Goal: Task Accomplishment & Management: Complete application form

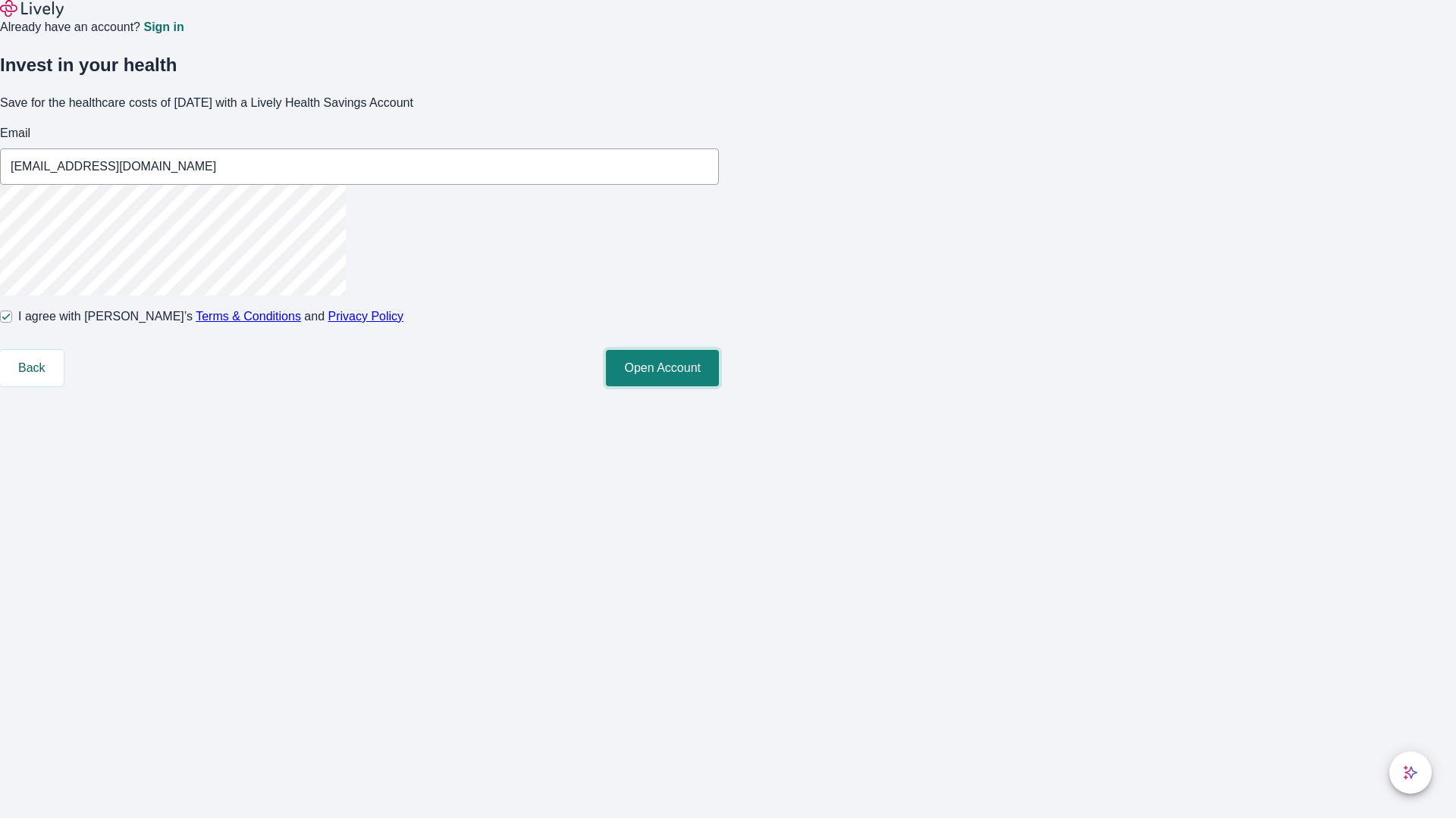
click at [719, 386] on button "Open Account" at bounding box center [662, 368] width 113 height 37
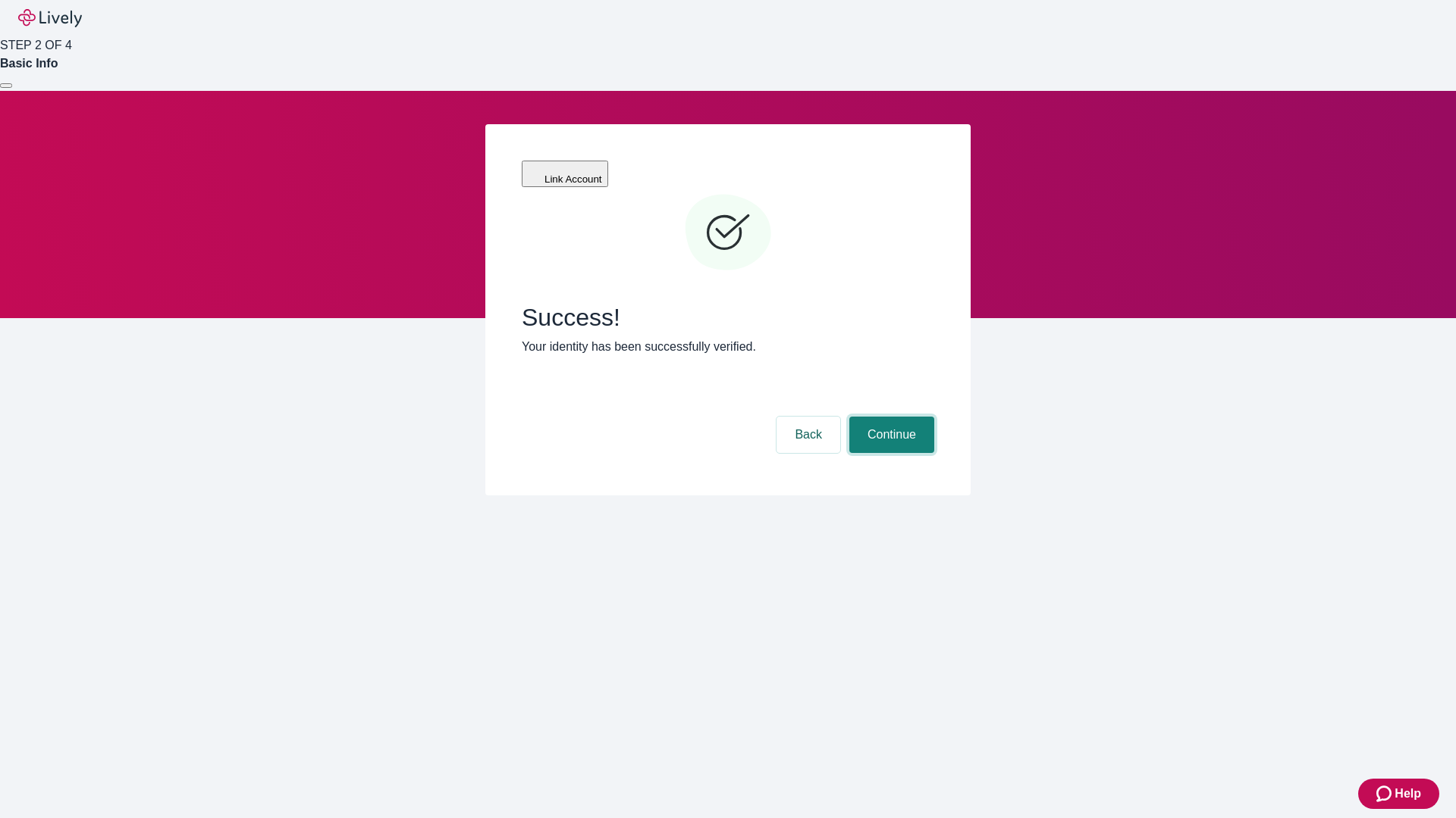
click at [889, 417] on button "Continue" at bounding box center [892, 435] width 85 height 37
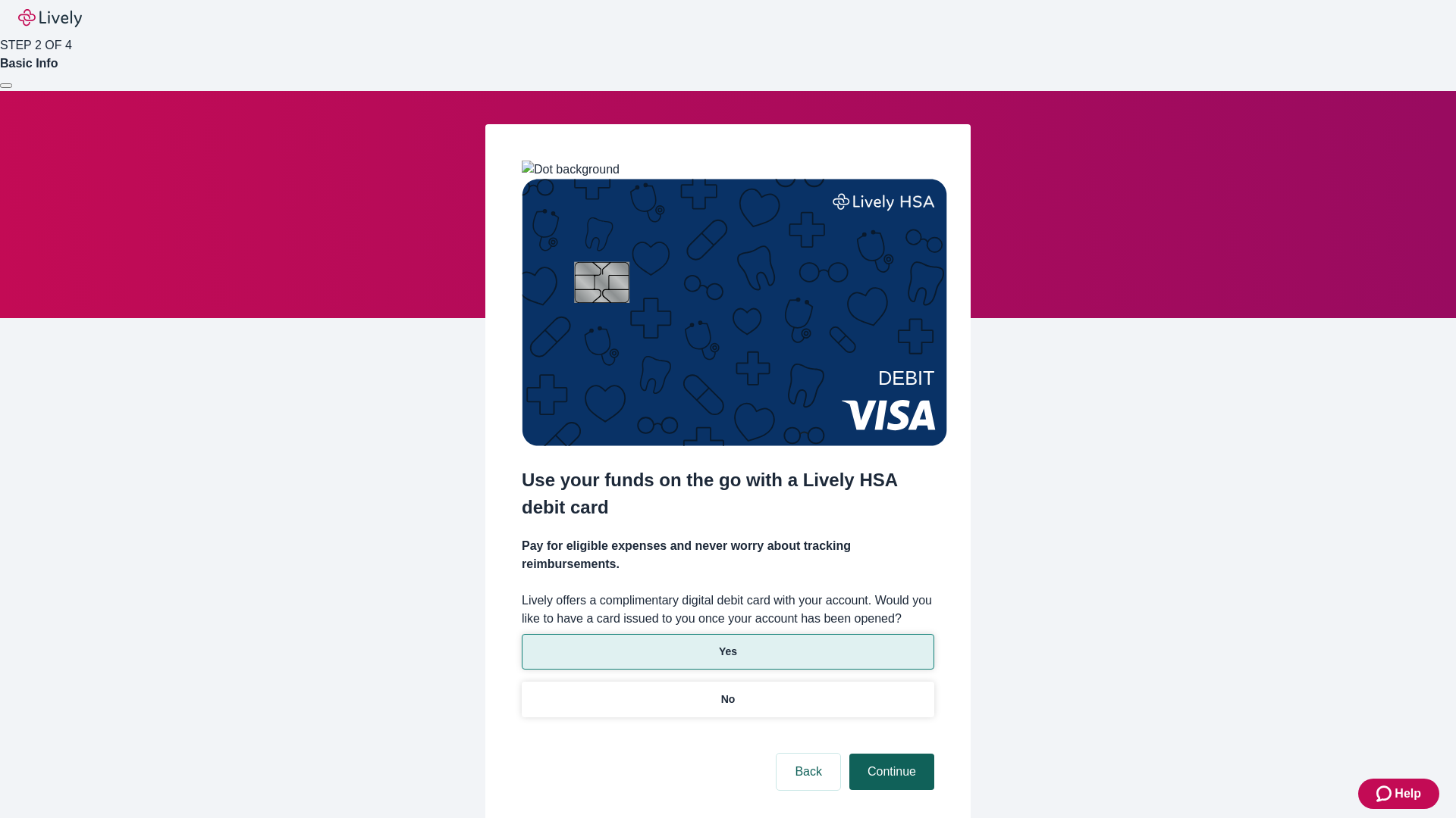
click at [727, 644] on p "Yes" at bounding box center [728, 653] width 18 height 16
click at [889, 754] on button "Continue" at bounding box center [892, 772] width 85 height 37
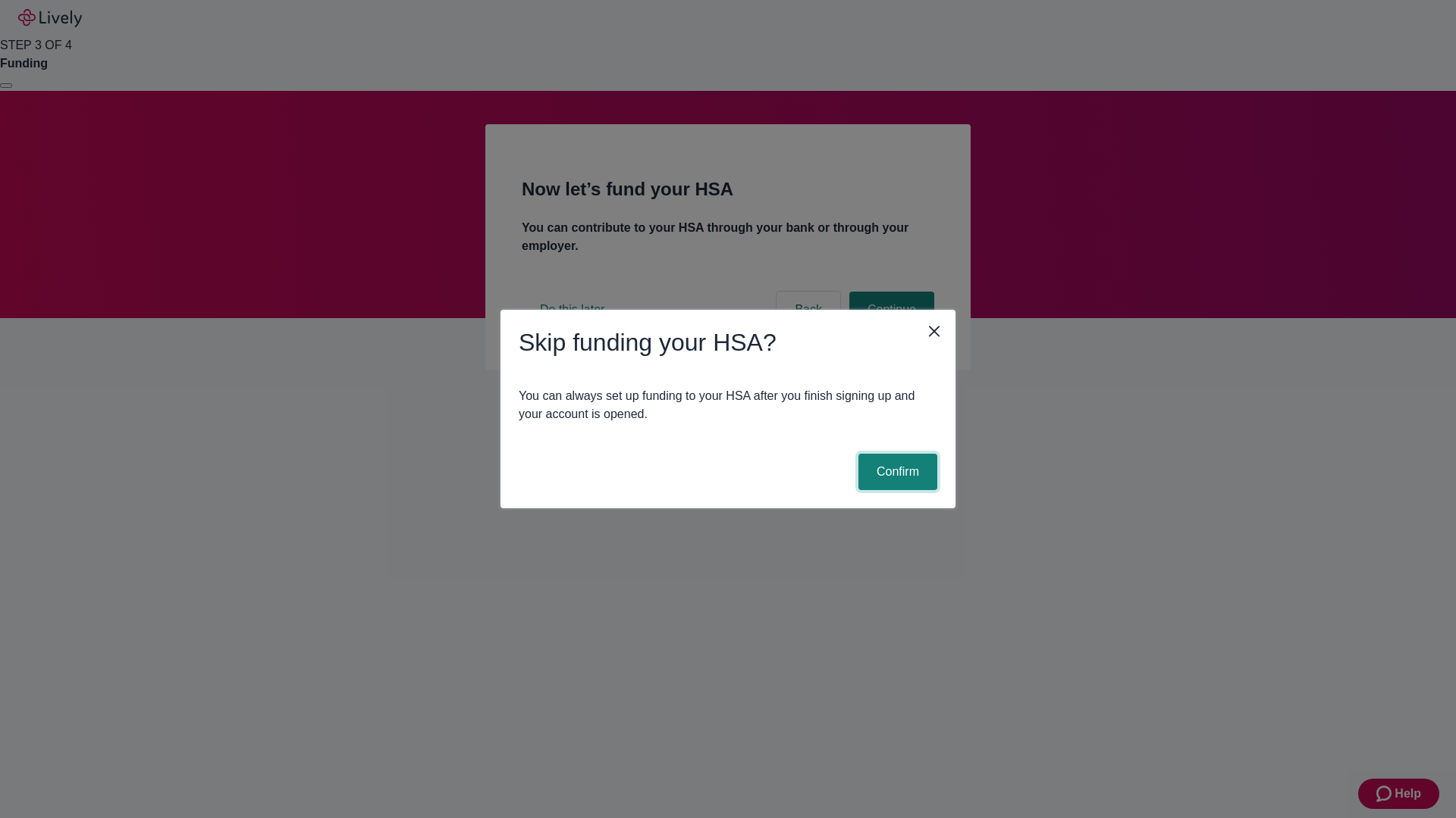
click at [895, 472] on button "Confirm" at bounding box center [898, 472] width 79 height 37
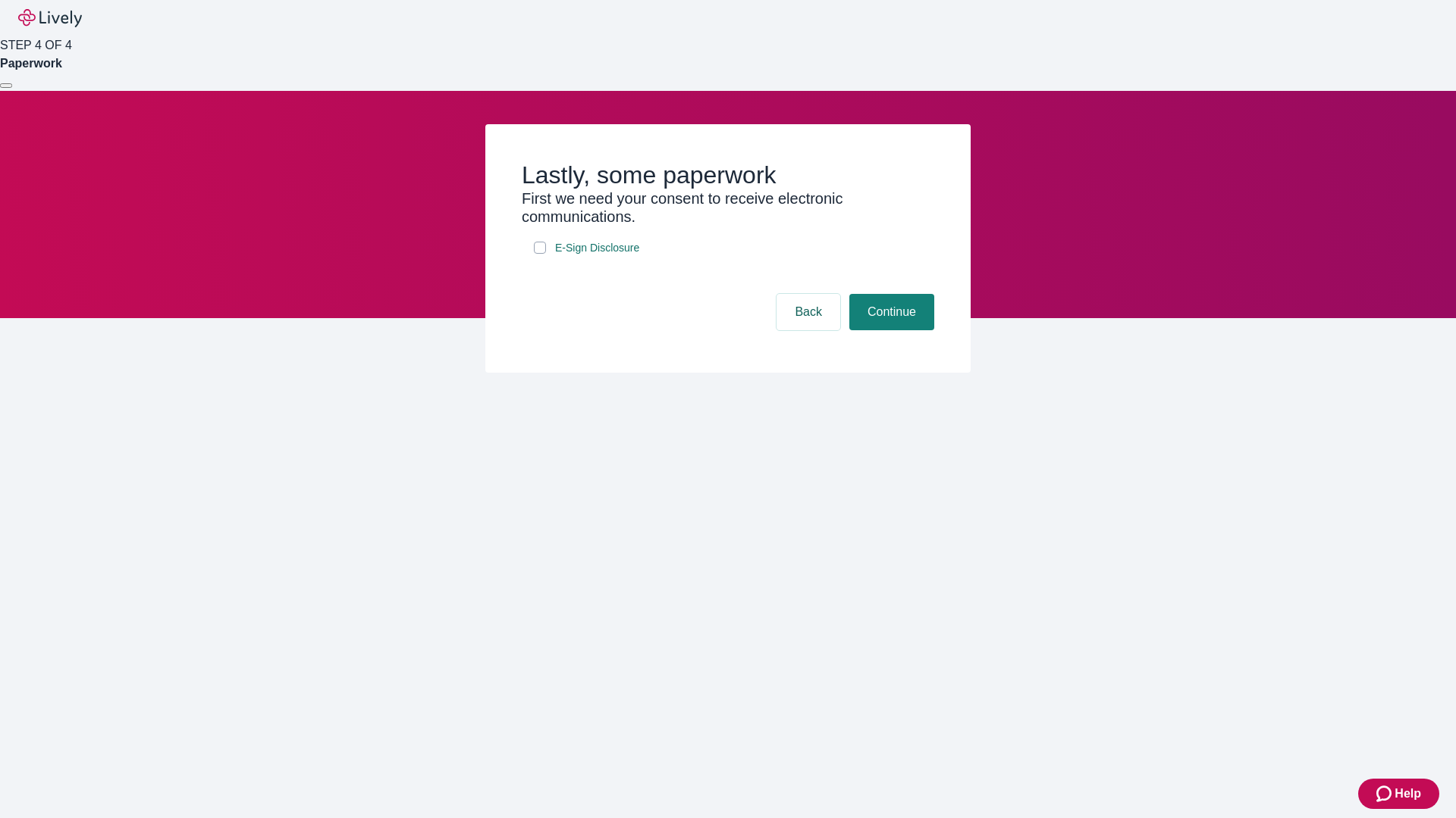
click at [540, 254] on input "E-Sign Disclosure" at bounding box center [540, 248] width 12 height 12
checkbox input "true"
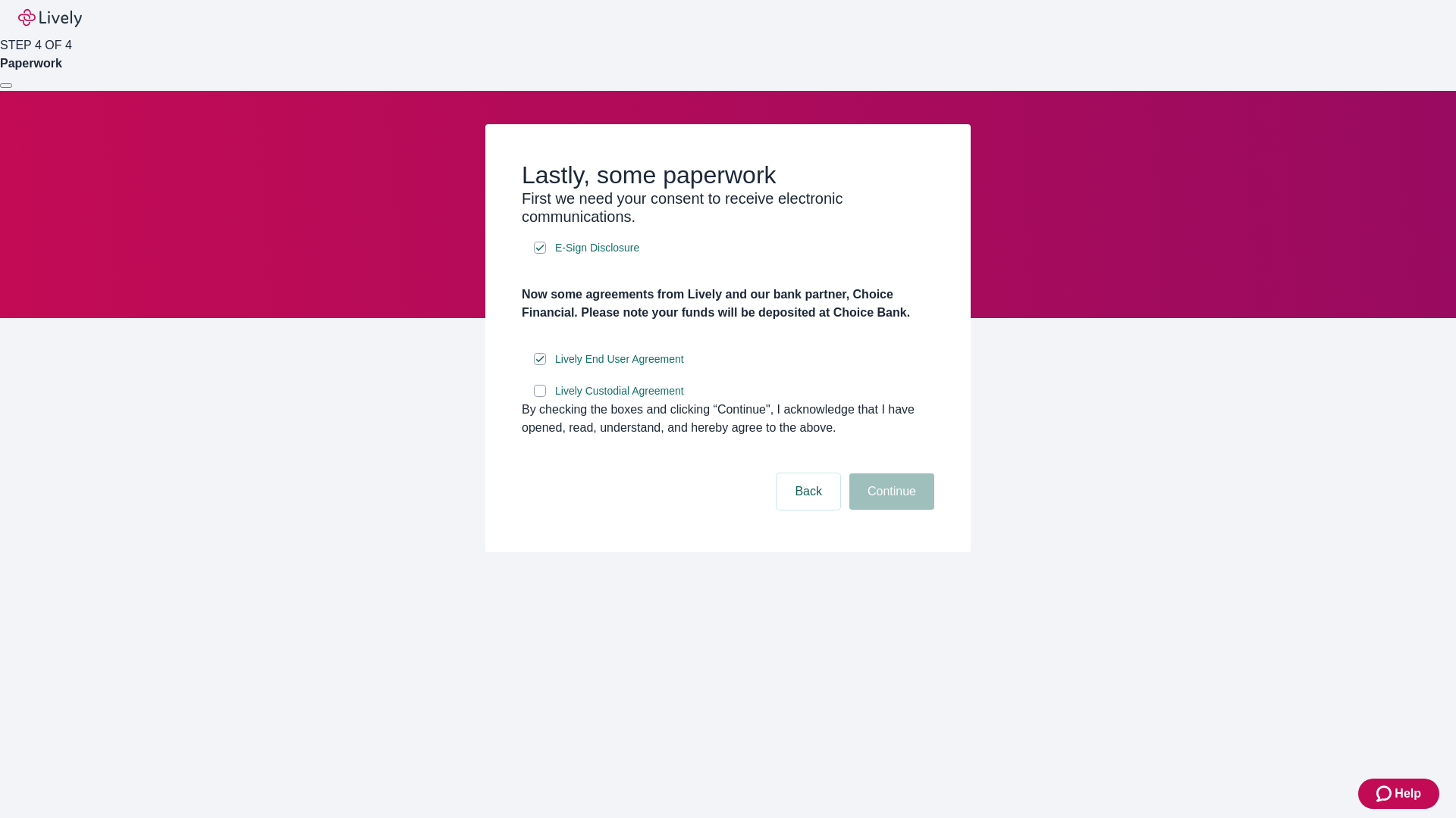
click at [540, 397] on input "Lively Custodial Agreement" at bounding box center [540, 390] width 12 height 12
checkbox input "true"
click at [889, 510] on button "Continue" at bounding box center [892, 491] width 85 height 37
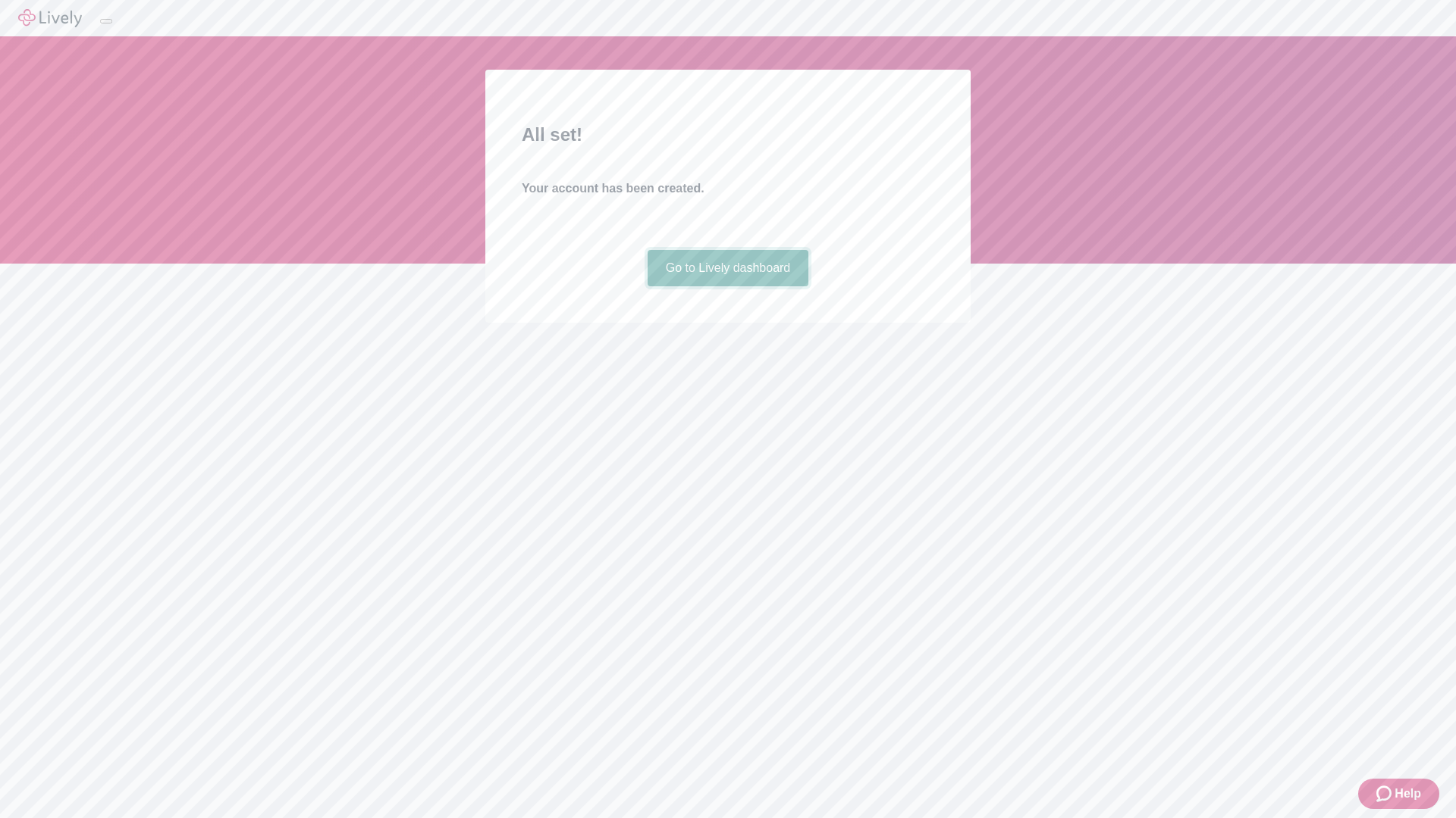
click at [727, 287] on link "Go to Lively dashboard" at bounding box center [728, 268] width 161 height 37
